Goal: Task Accomplishment & Management: Use online tool/utility

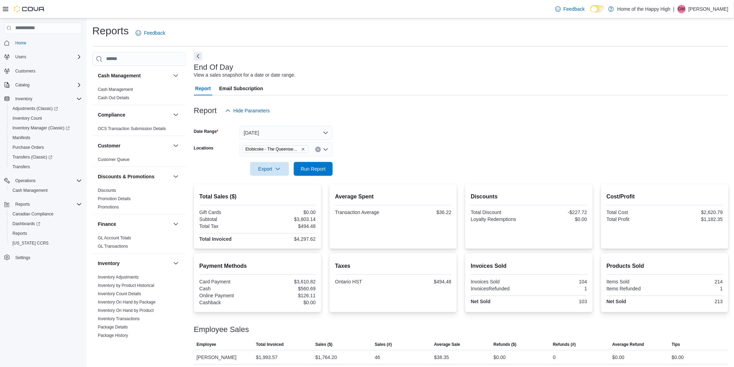
scroll to position [360, 0]
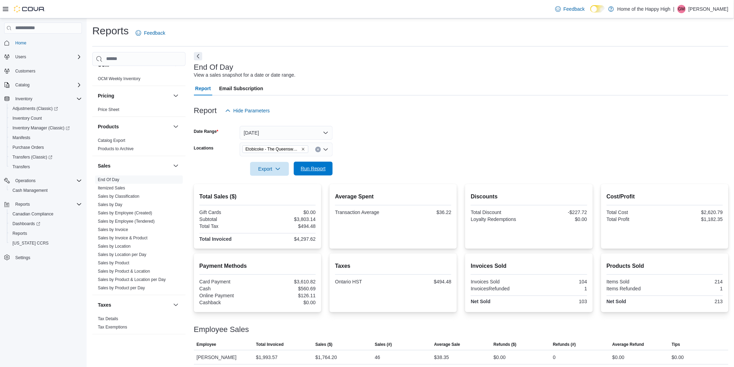
click at [325, 172] on span "Run Report" at bounding box center [313, 168] width 25 height 7
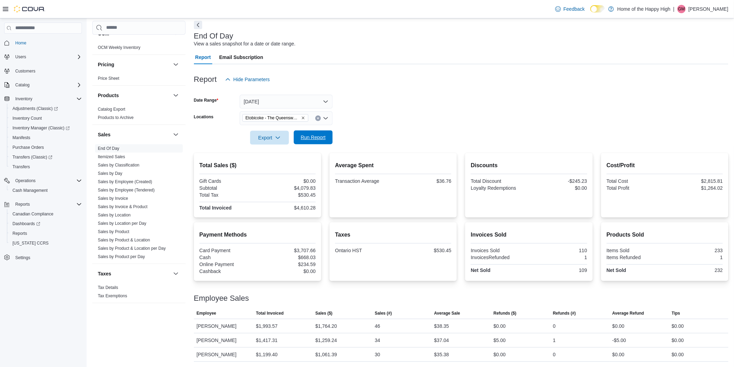
click at [295, 136] on button "Run Report" at bounding box center [313, 137] width 39 height 14
